Goal: Contribute content

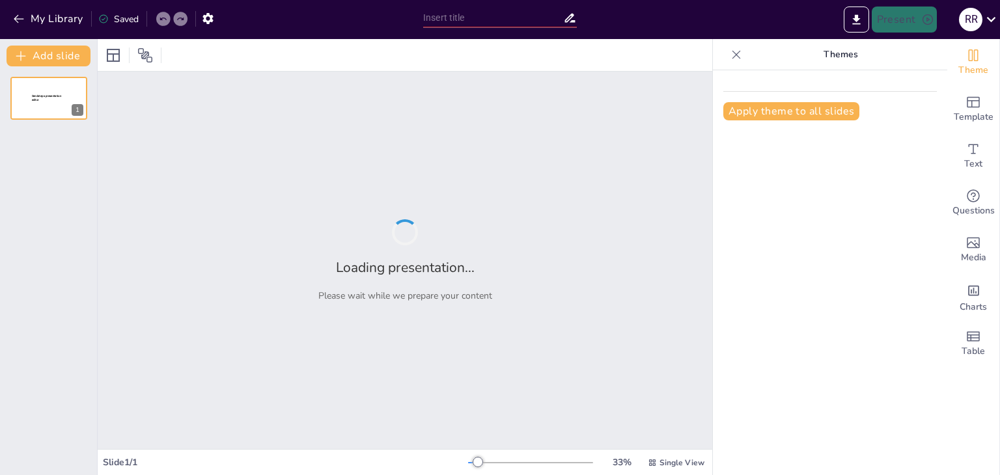
type input "Algerien: Eine Reise durch Geschichte, Musik und Natur"
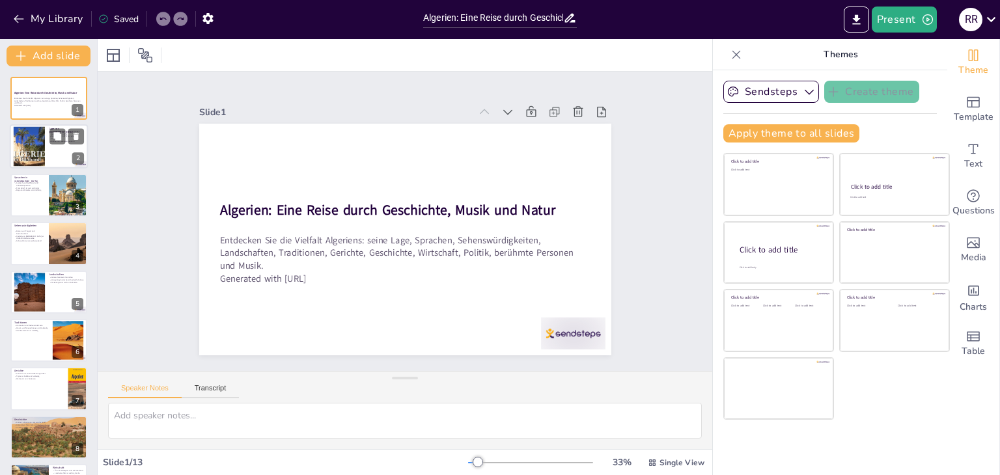
drag, startPoint x: 44, startPoint y: 140, endPoint x: 36, endPoint y: 139, distance: 8.5
click at [36, 139] on div at bounding box center [28, 147] width 55 height 40
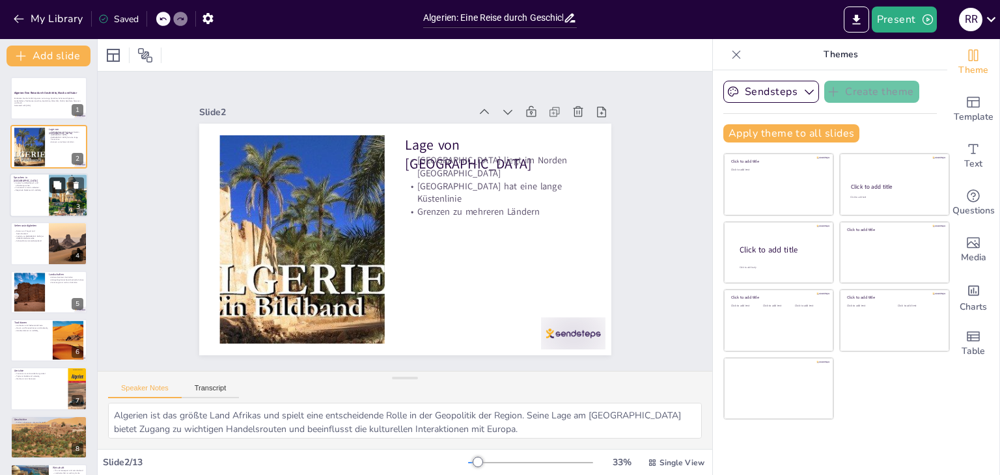
click at [55, 189] on button at bounding box center [57, 185] width 16 height 16
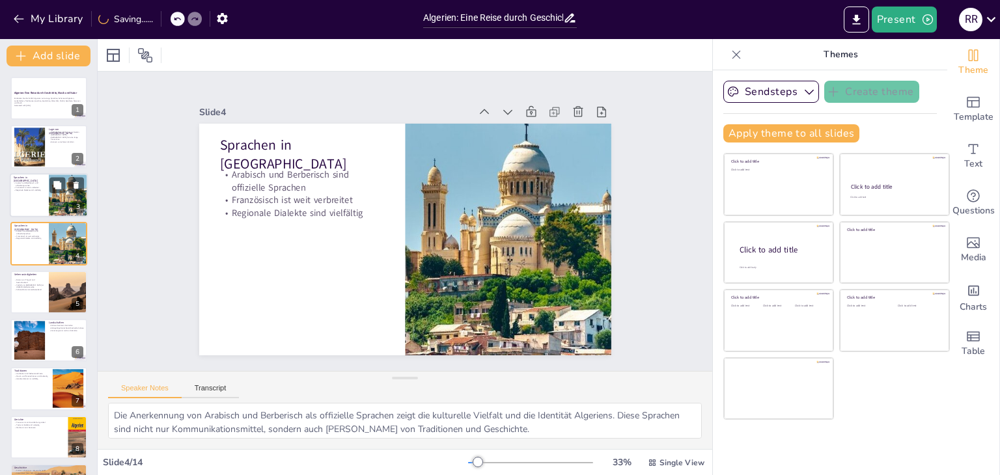
click at [23, 187] on p "Französisch ist weit verbreitet" at bounding box center [29, 188] width 31 height 3
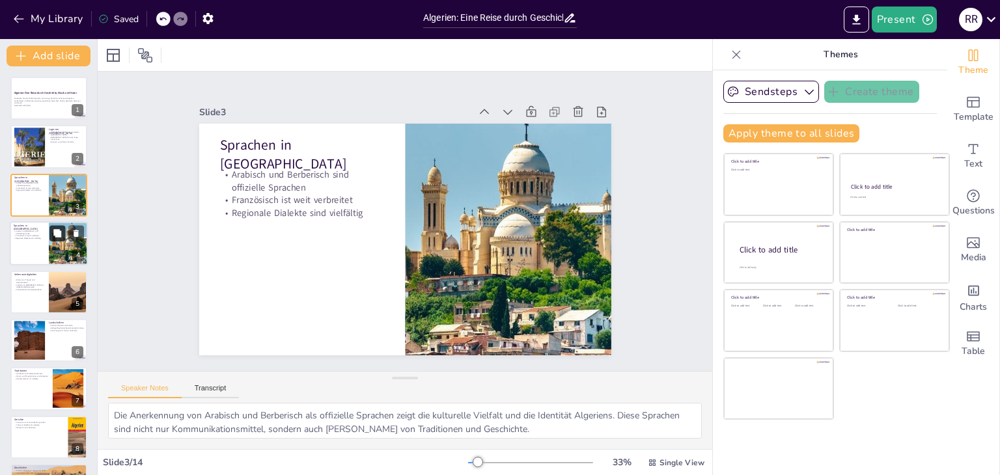
click at [57, 234] on icon at bounding box center [57, 233] width 8 height 8
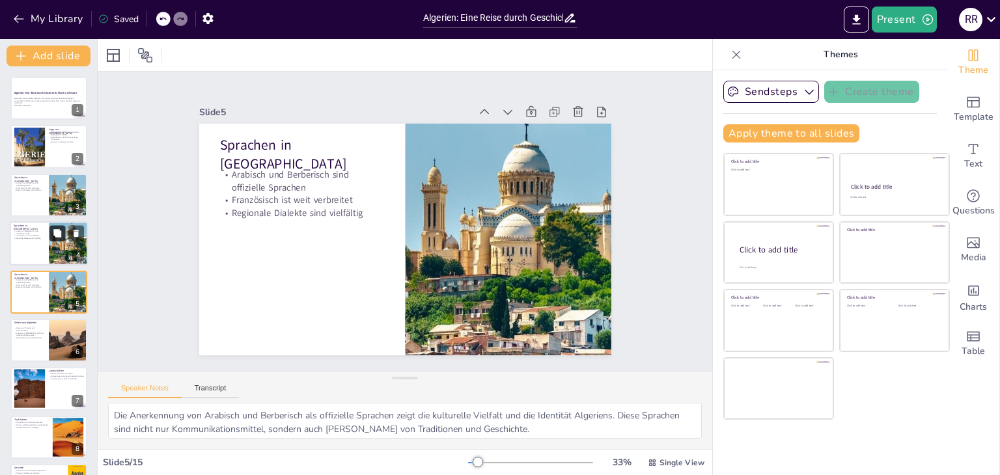
scroll to position [21, 0]
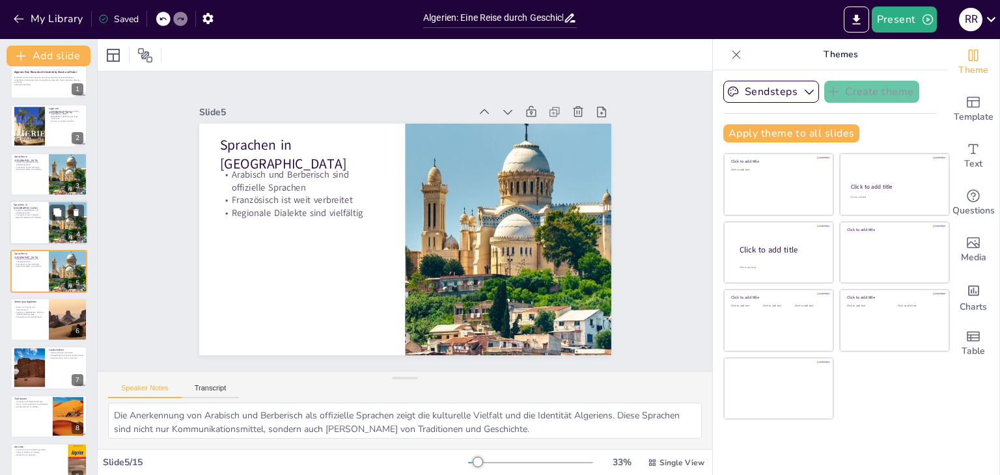
click at [47, 221] on div at bounding box center [49, 222] width 78 height 44
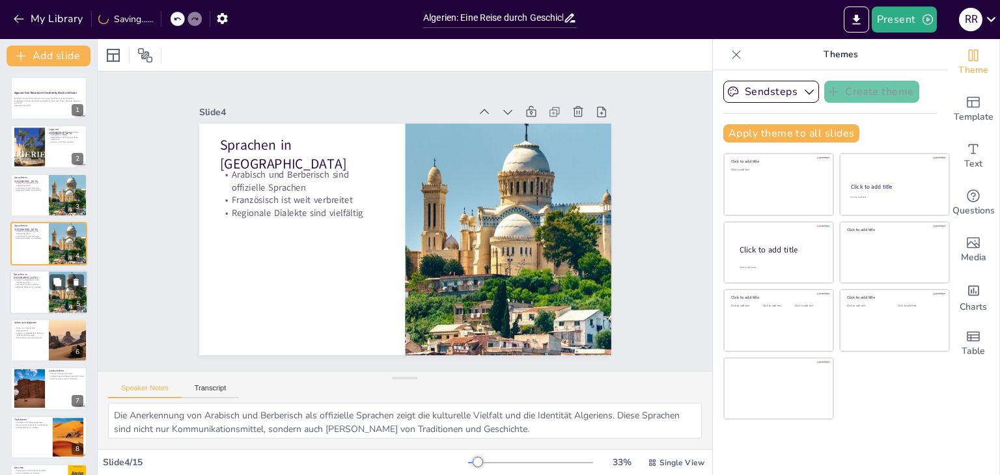
click at [66, 290] on div at bounding box center [68, 292] width 66 height 44
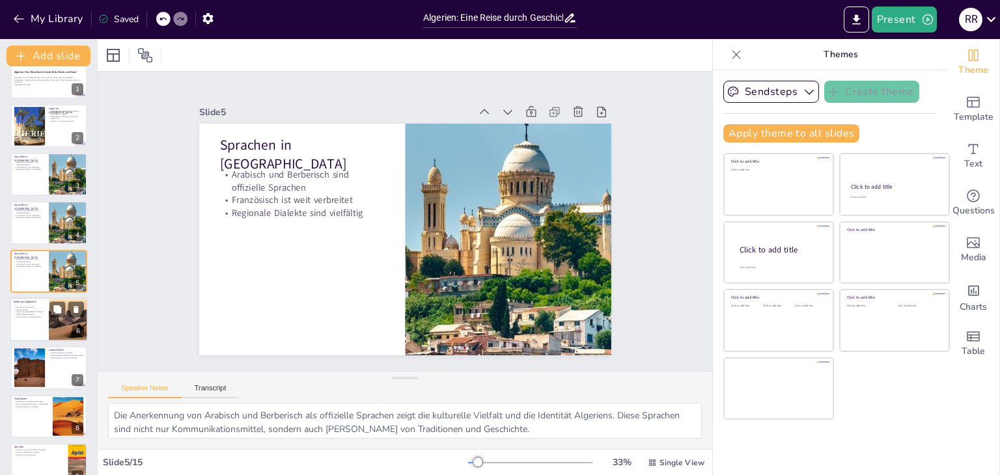
click at [58, 318] on div at bounding box center [68, 319] width 59 height 44
type textarea "Die Ruinen von [PERSON_NAME] sind ein faszinierendes Zeugnis der römischen Zivi…"
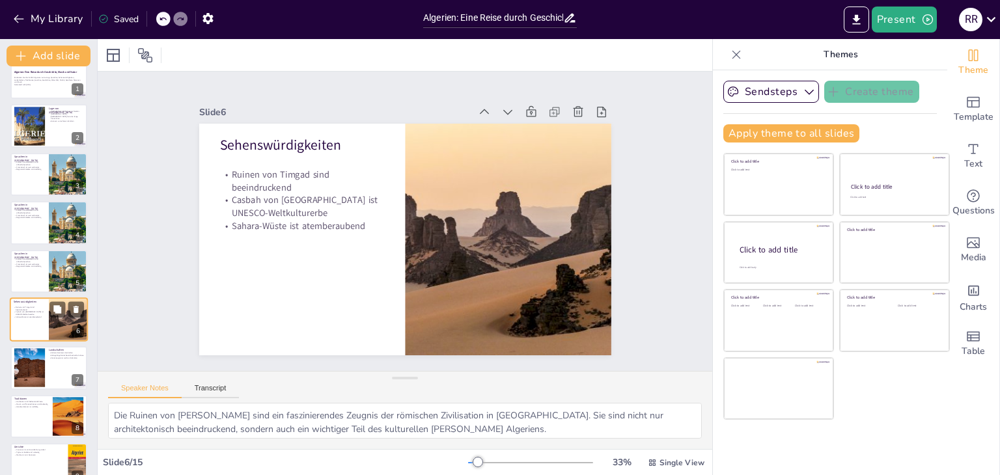
scroll to position [70, 0]
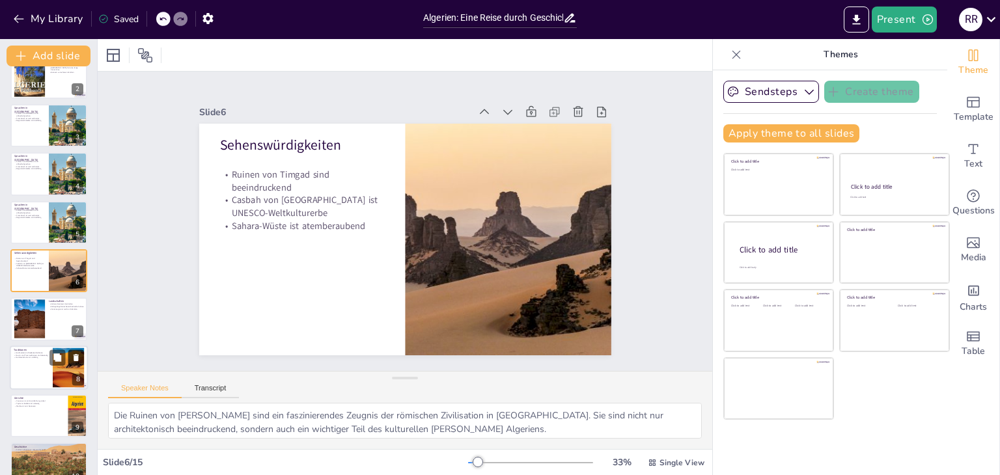
click at [72, 359] on icon at bounding box center [76, 357] width 9 height 9
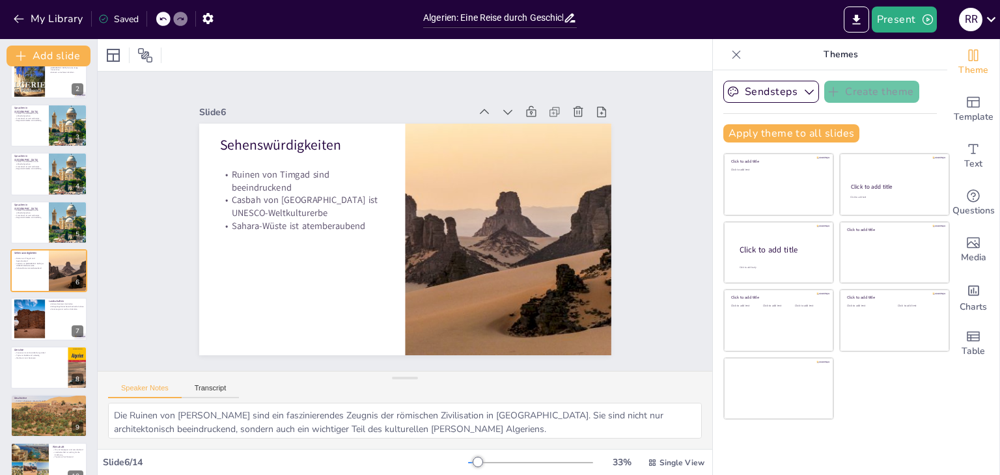
scroll to position [284, 0]
